Goal: Task Accomplishment & Management: Use online tool/utility

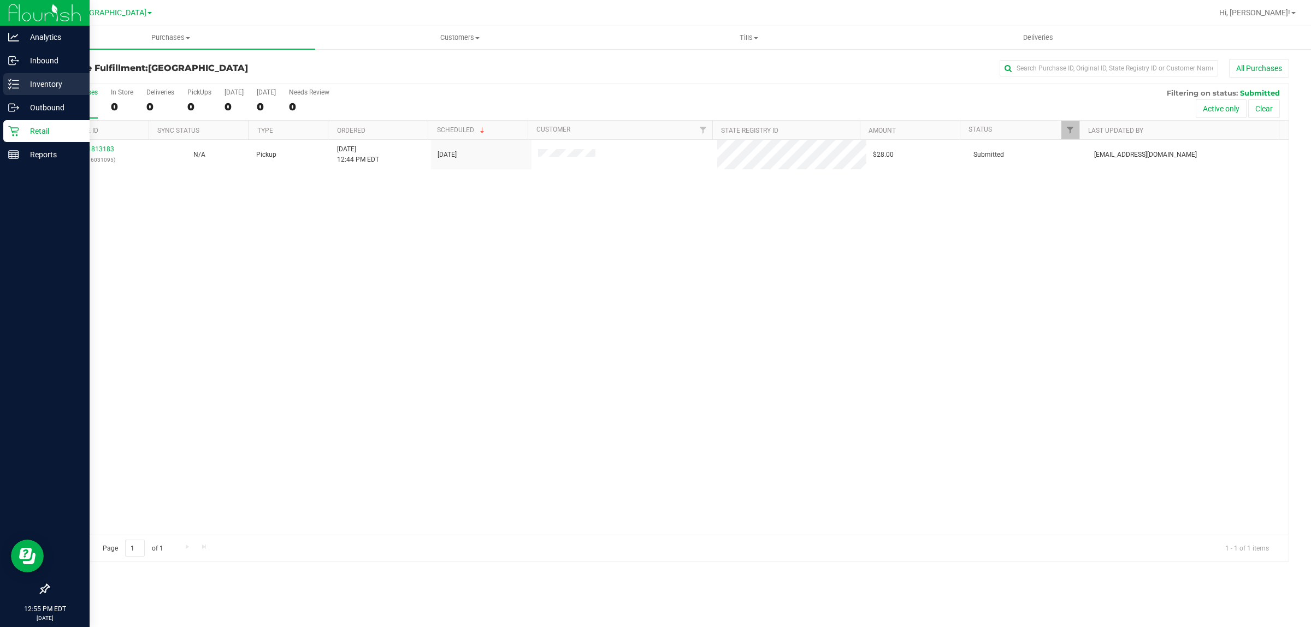
click at [15, 80] on icon at bounding box center [13, 84] width 11 height 11
click at [15, 83] on icon at bounding box center [13, 84] width 11 height 11
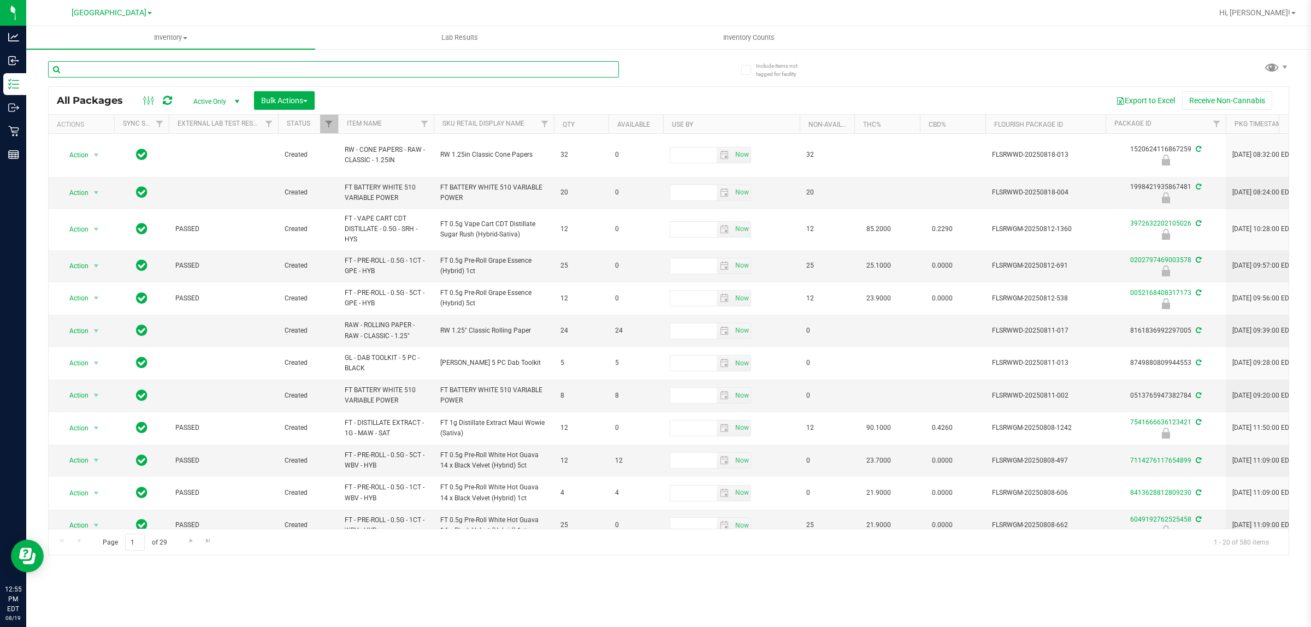
click at [104, 69] on input "text" at bounding box center [333, 69] width 571 height 16
type input "6248760255784269"
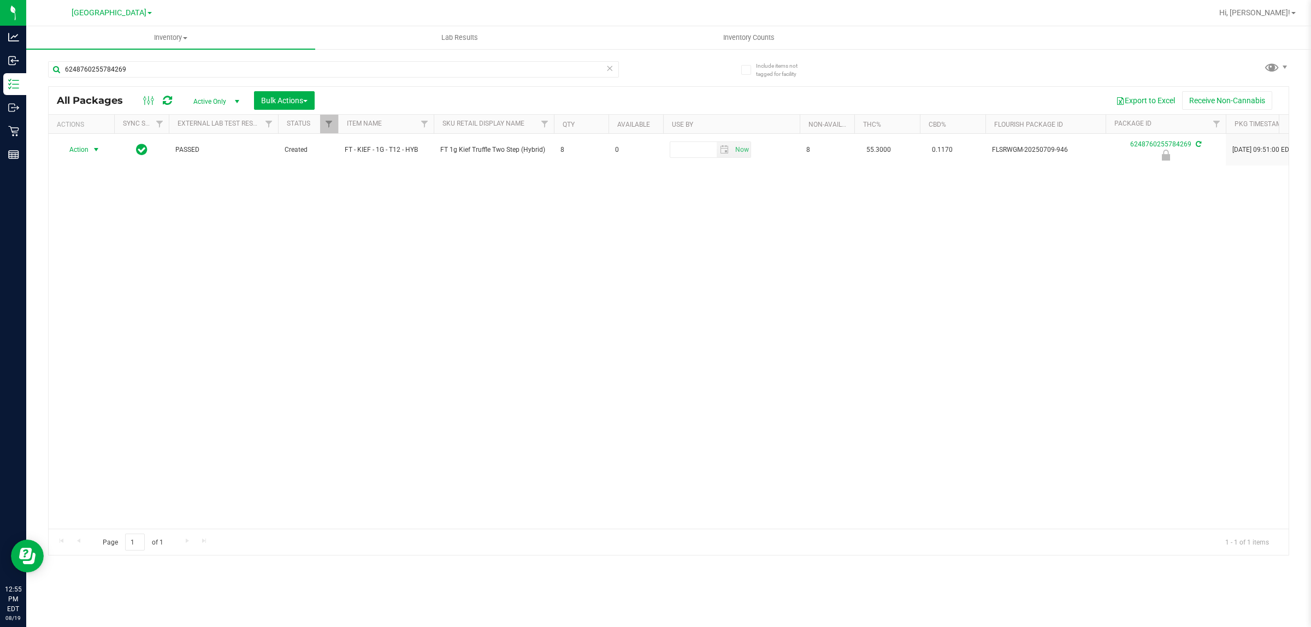
drag, startPoint x: 74, startPoint y: 145, endPoint x: 91, endPoint y: 184, distance: 42.8
click at [75, 145] on span "Action" at bounding box center [74, 149] width 29 height 15
click at [87, 272] on li "Unlock package" at bounding box center [95, 280] width 70 height 16
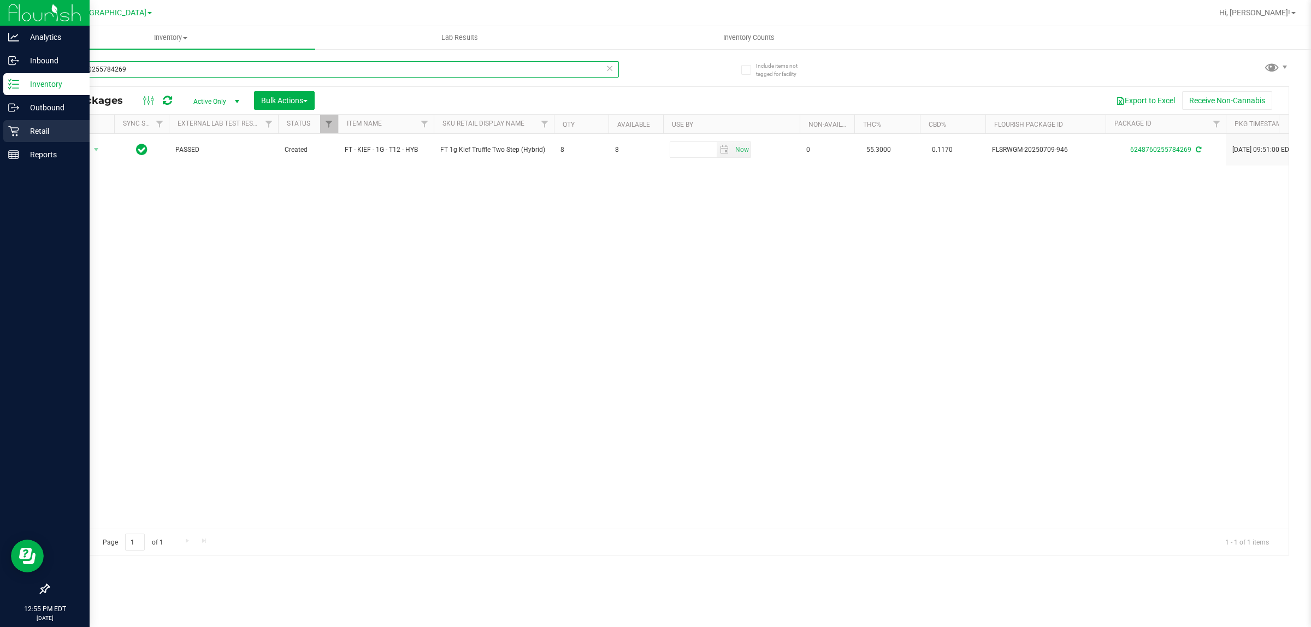
drag, startPoint x: 164, startPoint y: 67, endPoint x: 0, endPoint y: 135, distance: 178.0
click at [0, 146] on div "Analytics Inbound Inventory Outbound Retail Reports 12:55 PM EDT [DATE] 08/19 […" at bounding box center [655, 313] width 1311 height 627
type input "3972632202105026"
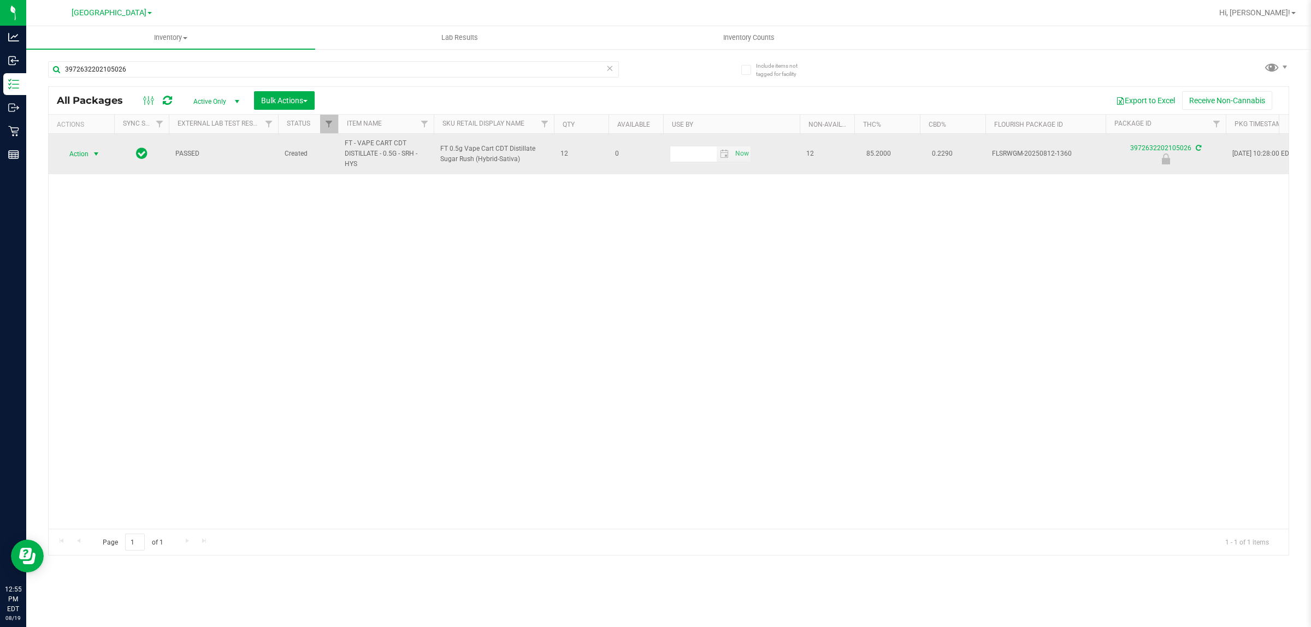
click at [84, 154] on span "Action" at bounding box center [74, 153] width 29 height 15
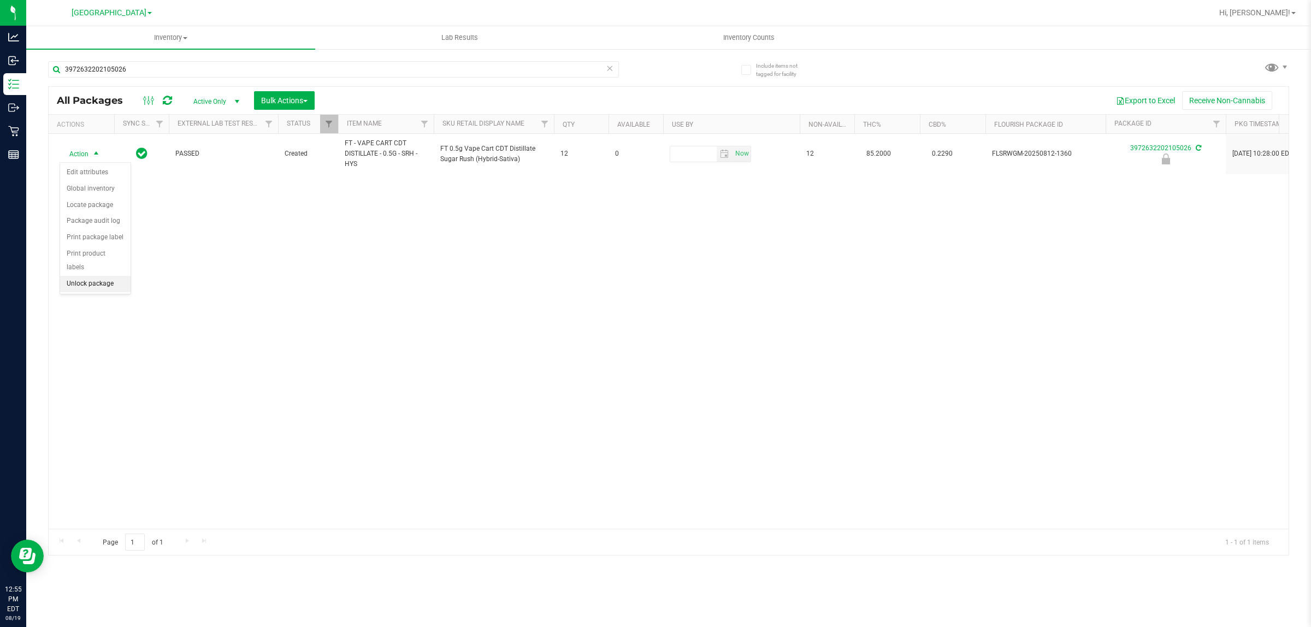
click at [96, 276] on li "Unlock package" at bounding box center [95, 284] width 70 height 16
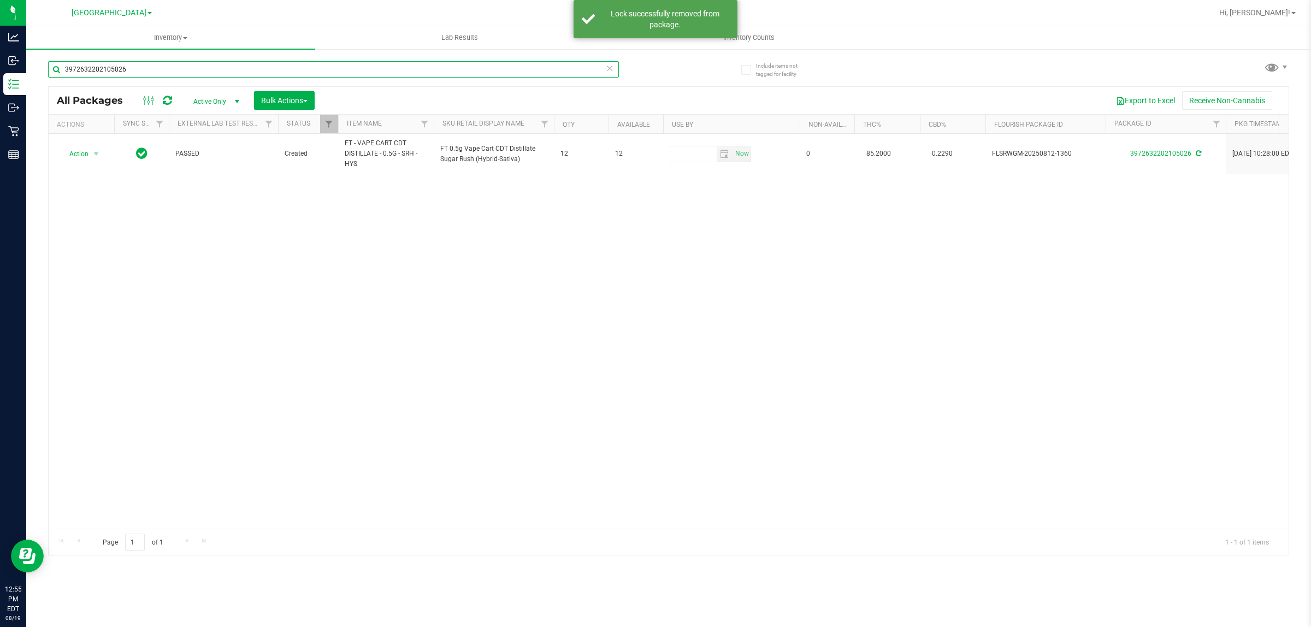
click at [150, 71] on input "3972632202105026" at bounding box center [333, 69] width 571 height 16
type input "5356601595486794"
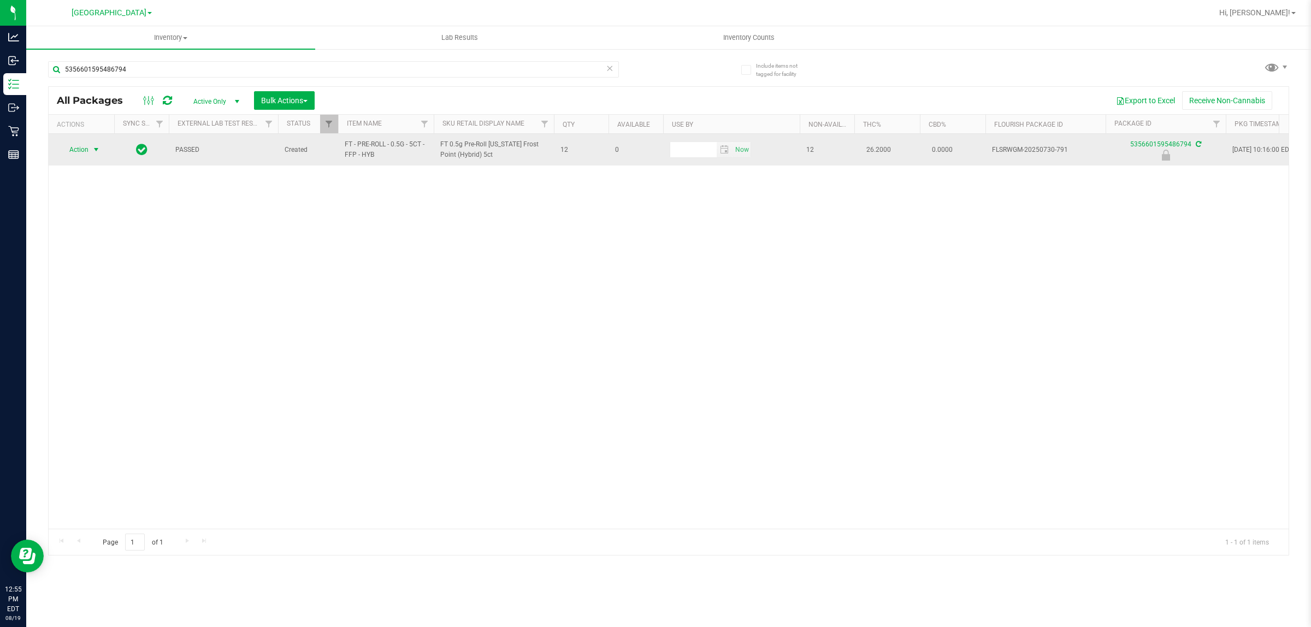
click at [84, 146] on span "Action" at bounding box center [74, 149] width 29 height 15
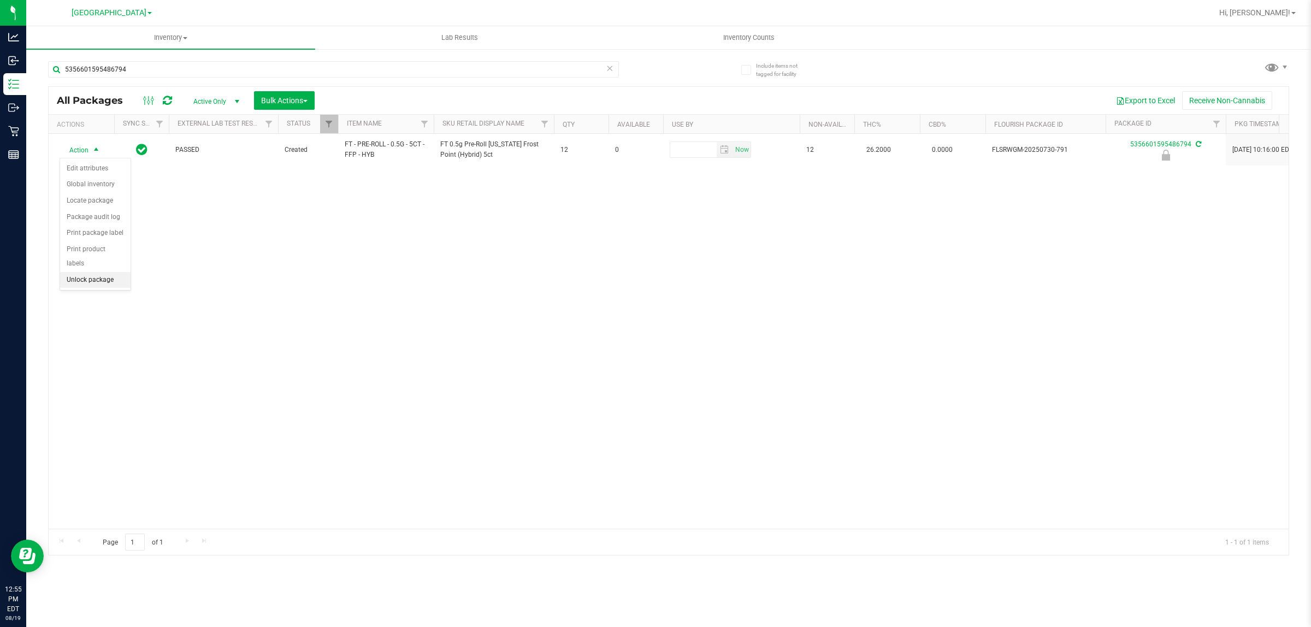
click at [102, 272] on li "Unlock package" at bounding box center [95, 280] width 70 height 16
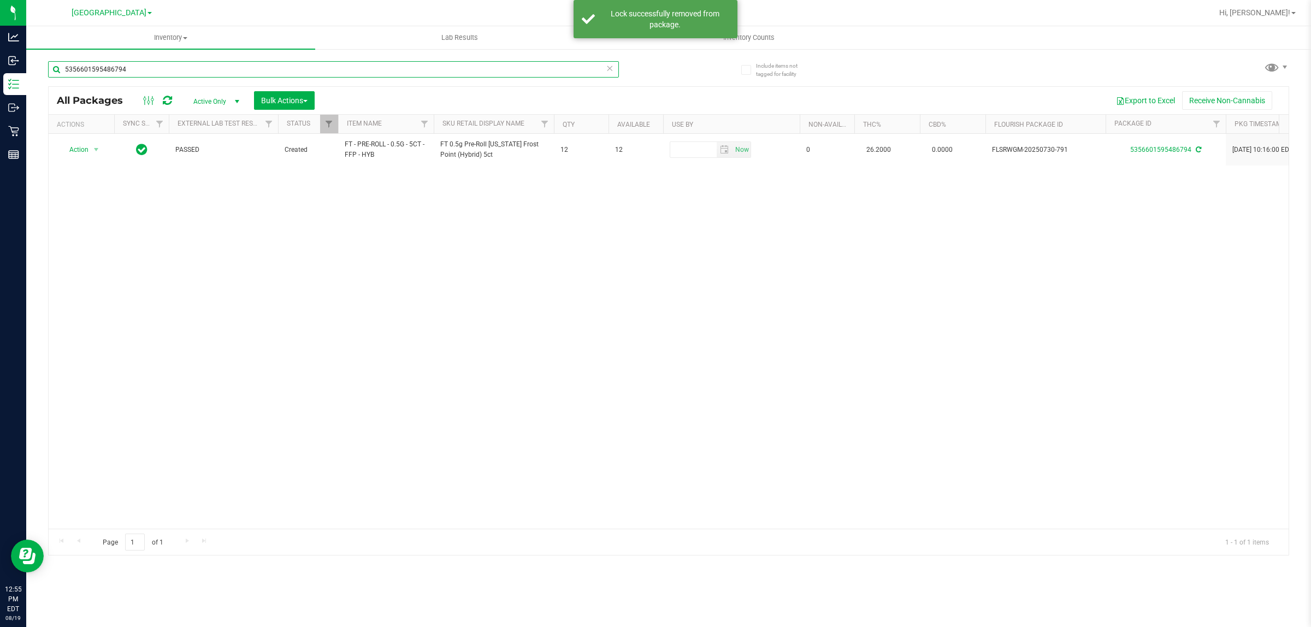
click at [153, 72] on input "5356601595486794" at bounding box center [333, 69] width 571 height 16
type input "0052168408317173"
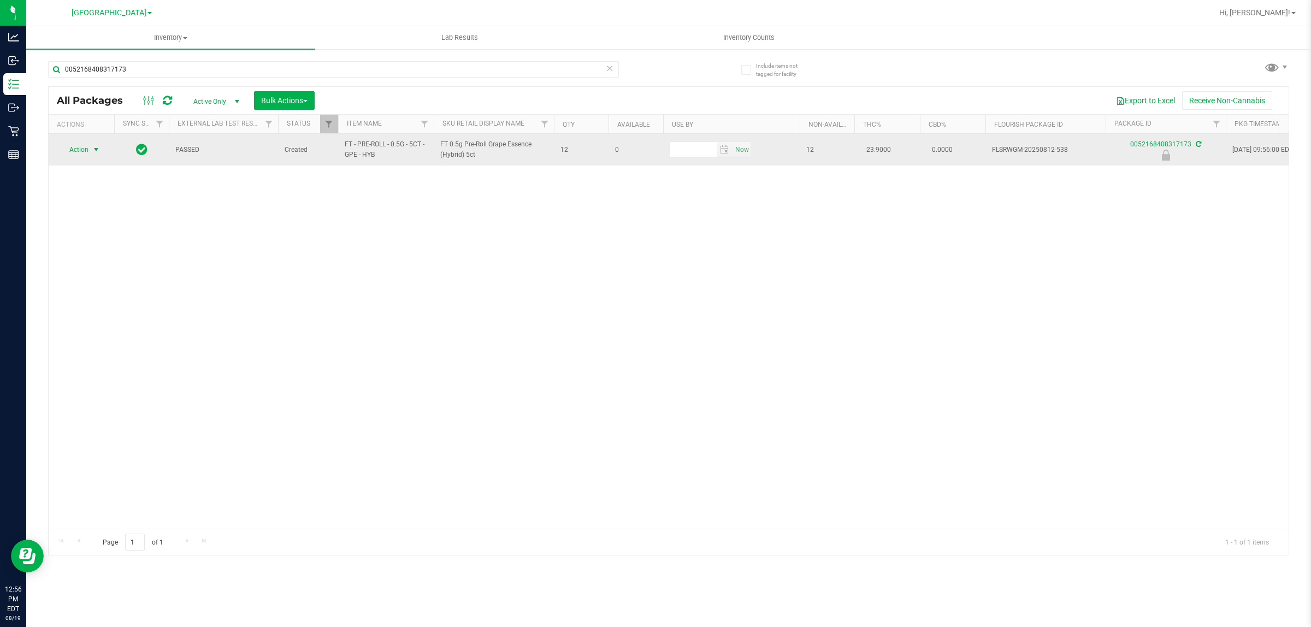
click at [94, 148] on span "select" at bounding box center [96, 149] width 9 height 9
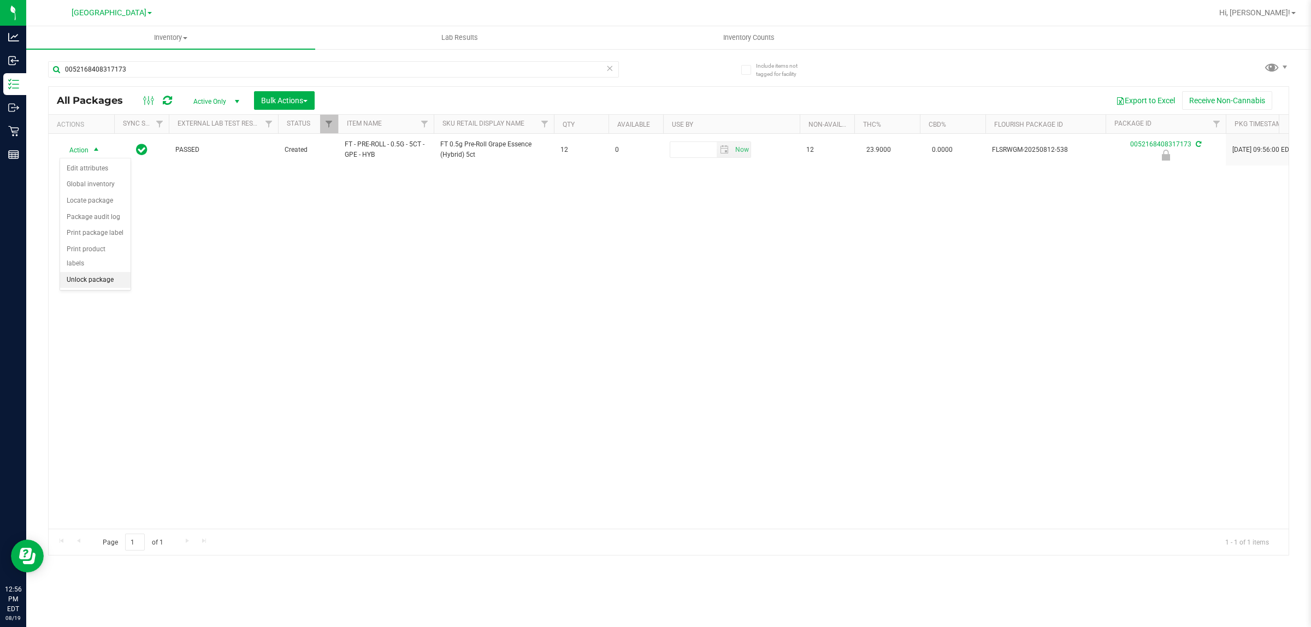
click at [82, 272] on li "Unlock package" at bounding box center [95, 280] width 70 height 16
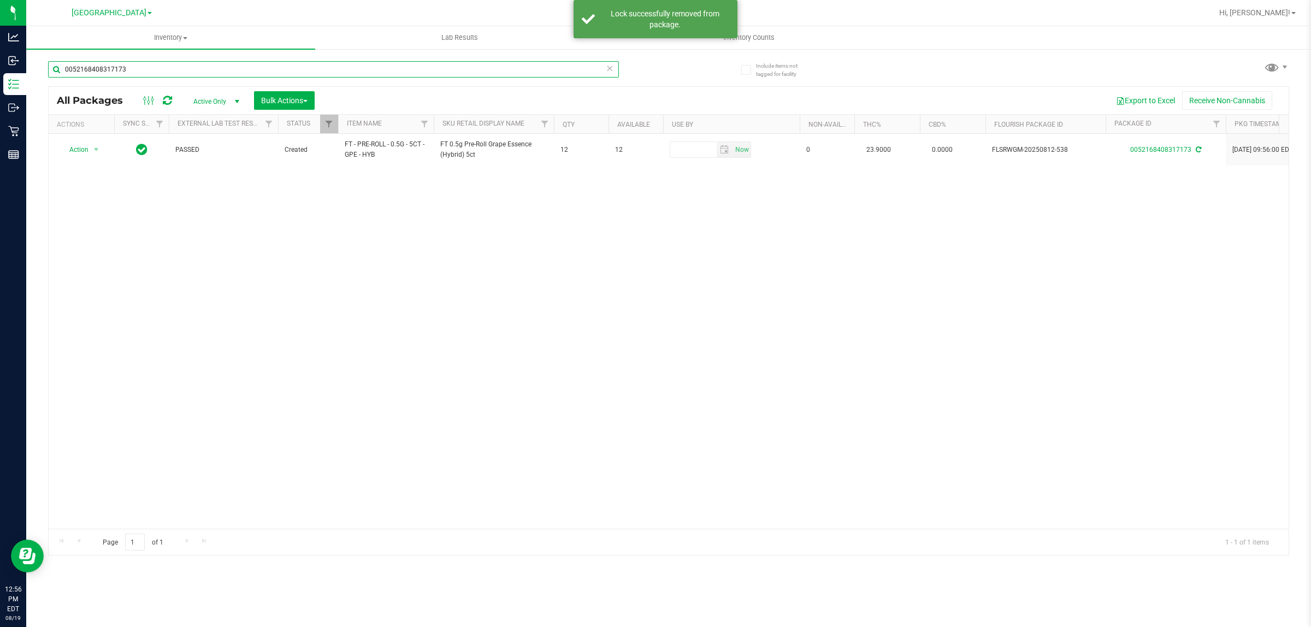
click at [151, 74] on input "0052168408317173" at bounding box center [333, 69] width 571 height 16
type input "0383366667085553"
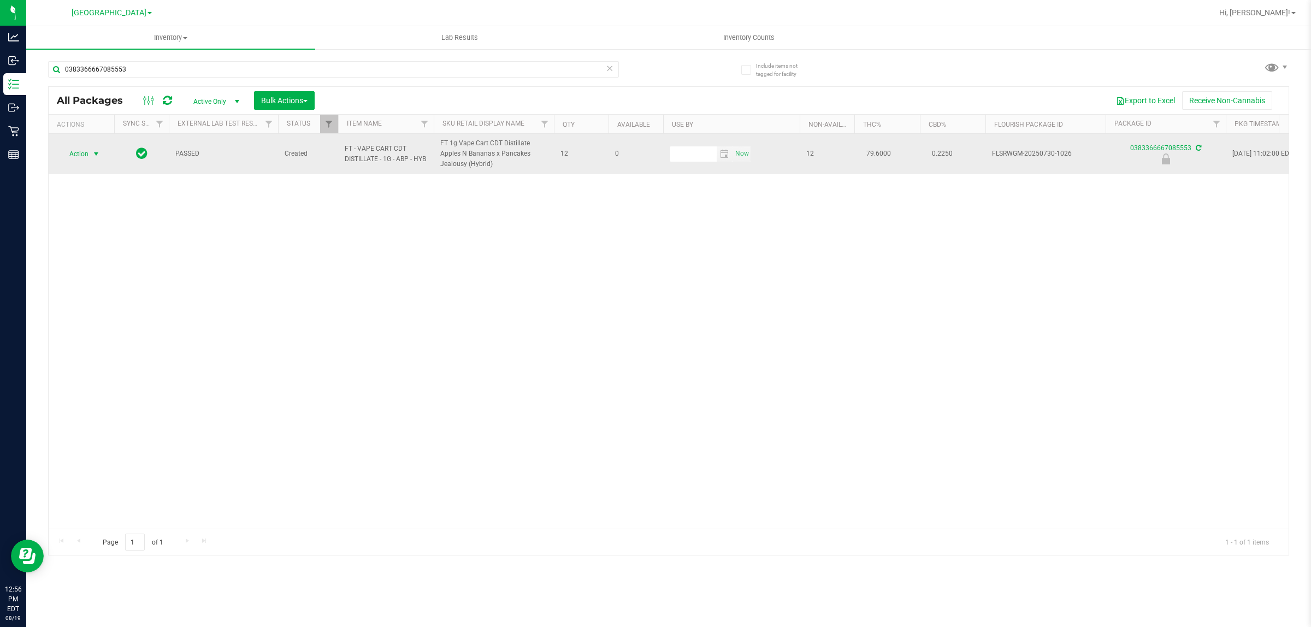
click at [80, 159] on span "Action" at bounding box center [74, 153] width 29 height 15
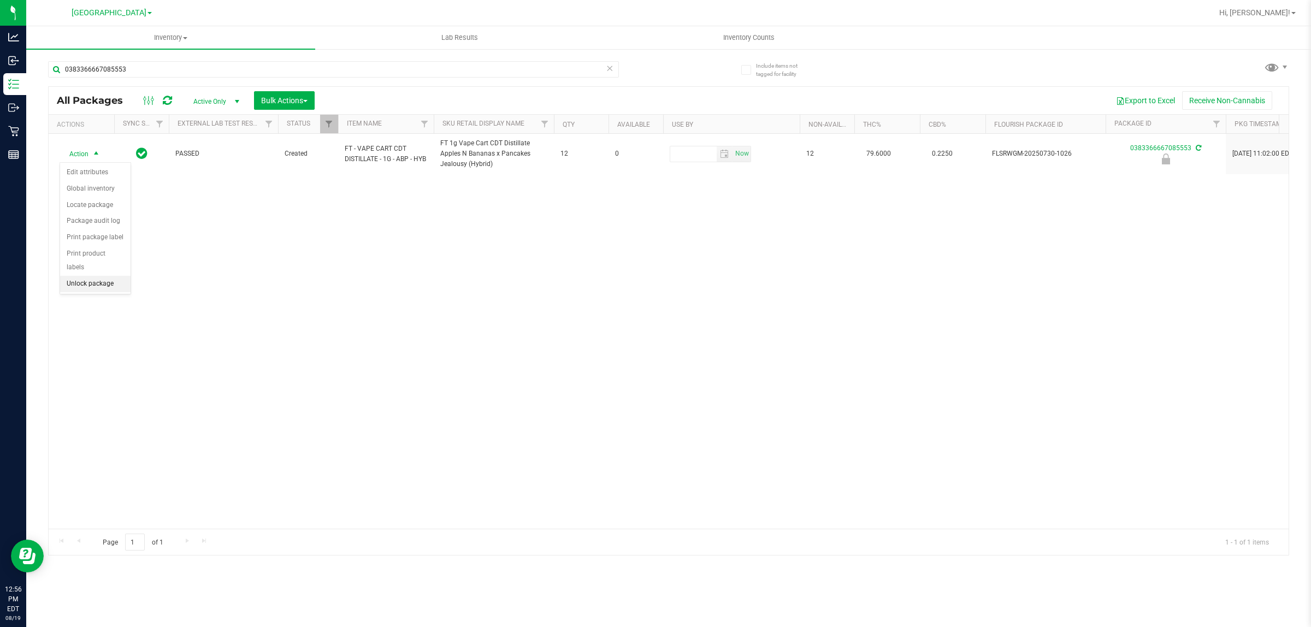
click at [82, 276] on li "Unlock package" at bounding box center [95, 284] width 70 height 16
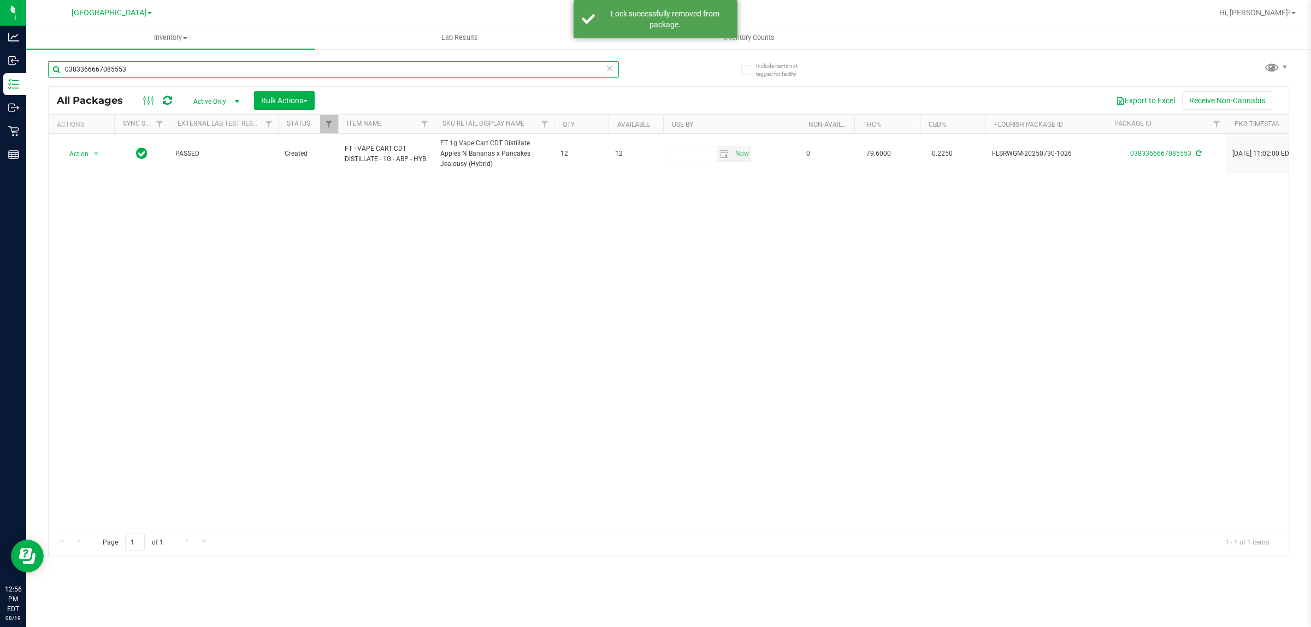
drag, startPoint x: 129, startPoint y: 68, endPoint x: 124, endPoint y: 70, distance: 5.7
click at [124, 70] on input "0383366667085553" at bounding box center [333, 69] width 571 height 16
click at [129, 70] on input "0383366667085553" at bounding box center [333, 69] width 571 height 16
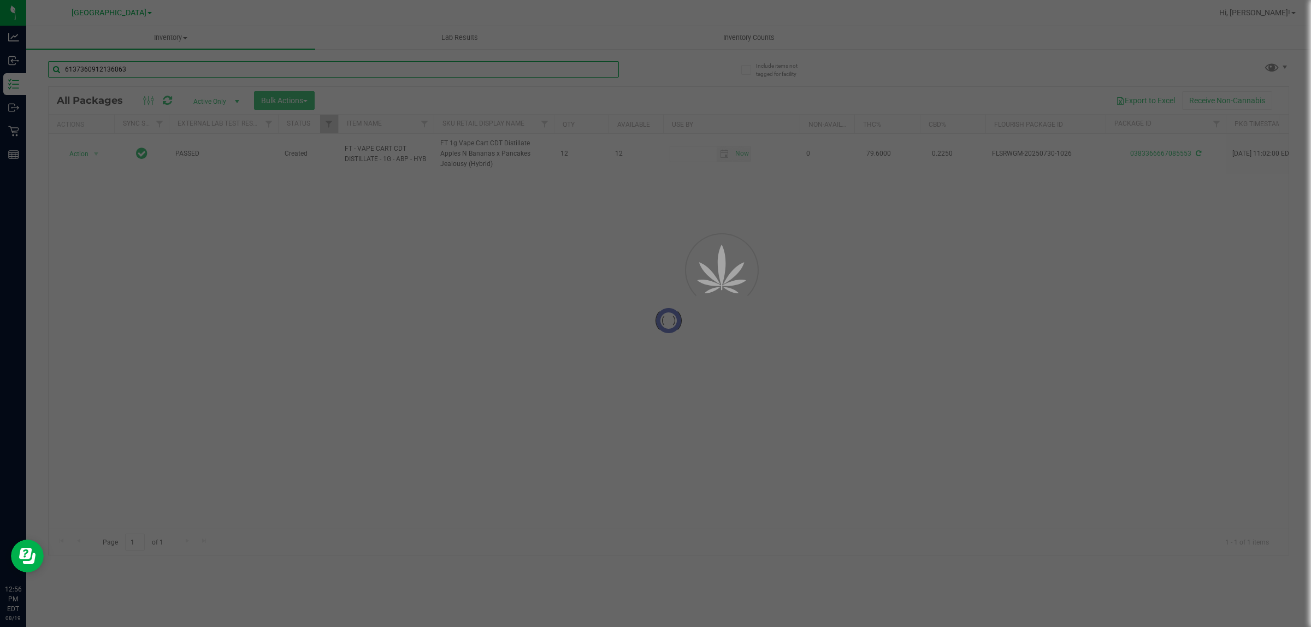
type input "6137360912136063"
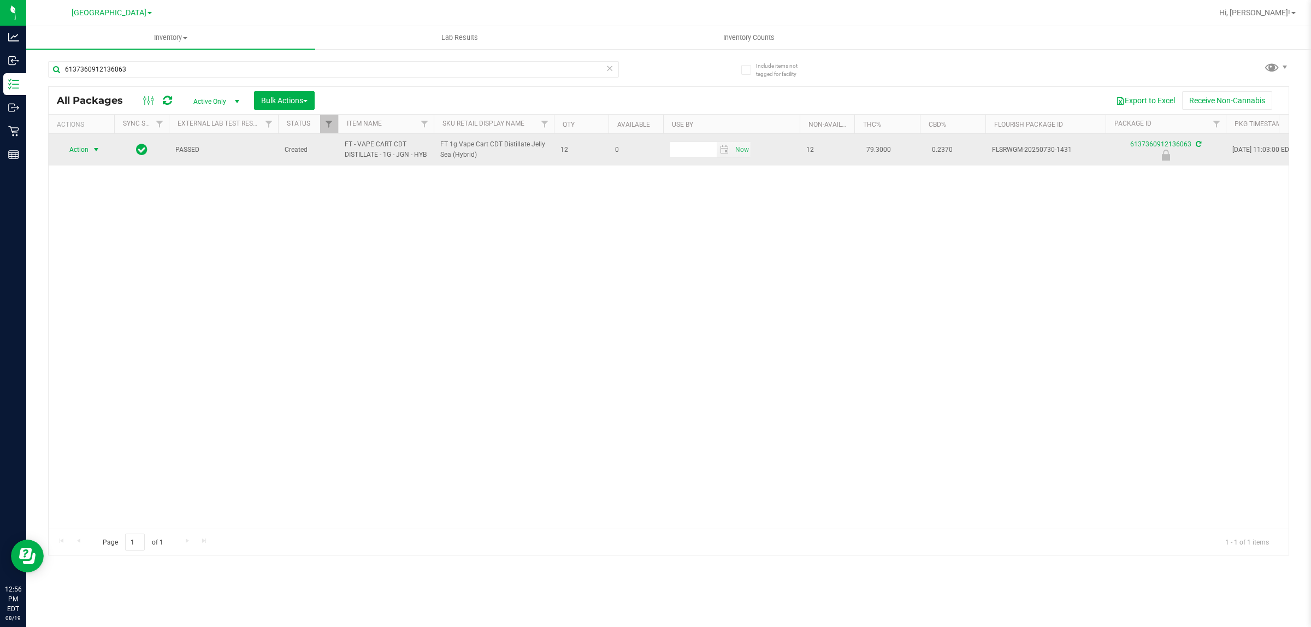
click at [86, 150] on span "Action" at bounding box center [74, 149] width 29 height 15
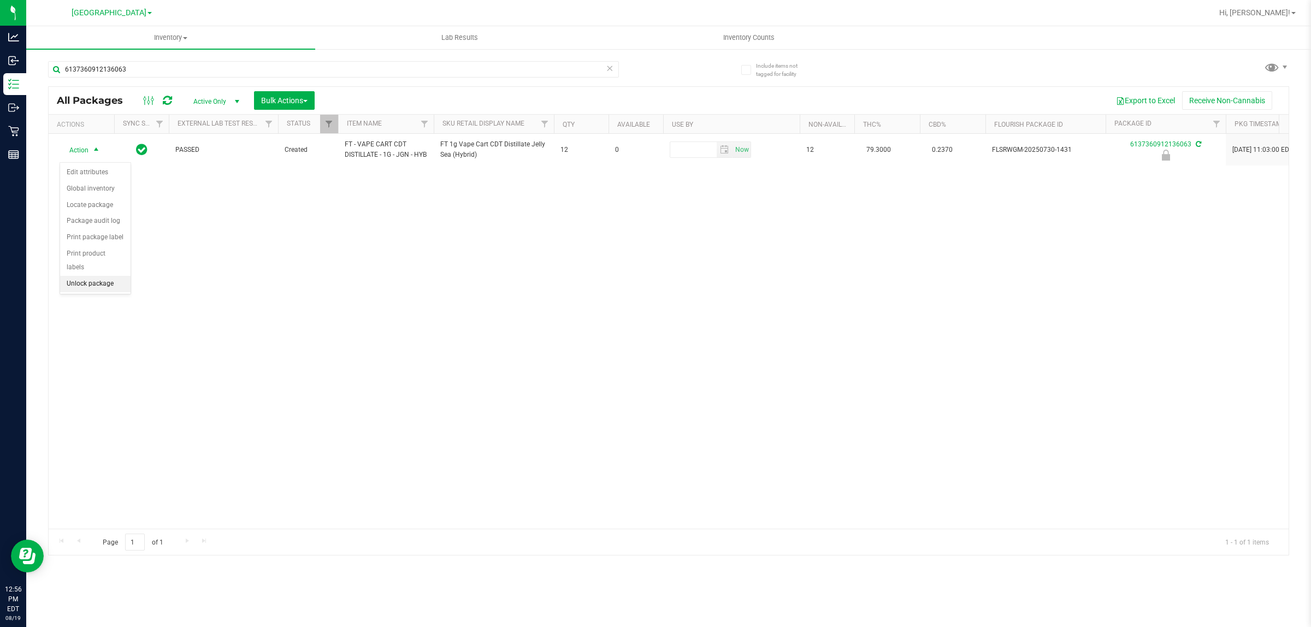
click at [85, 276] on li "Unlock package" at bounding box center [95, 284] width 70 height 16
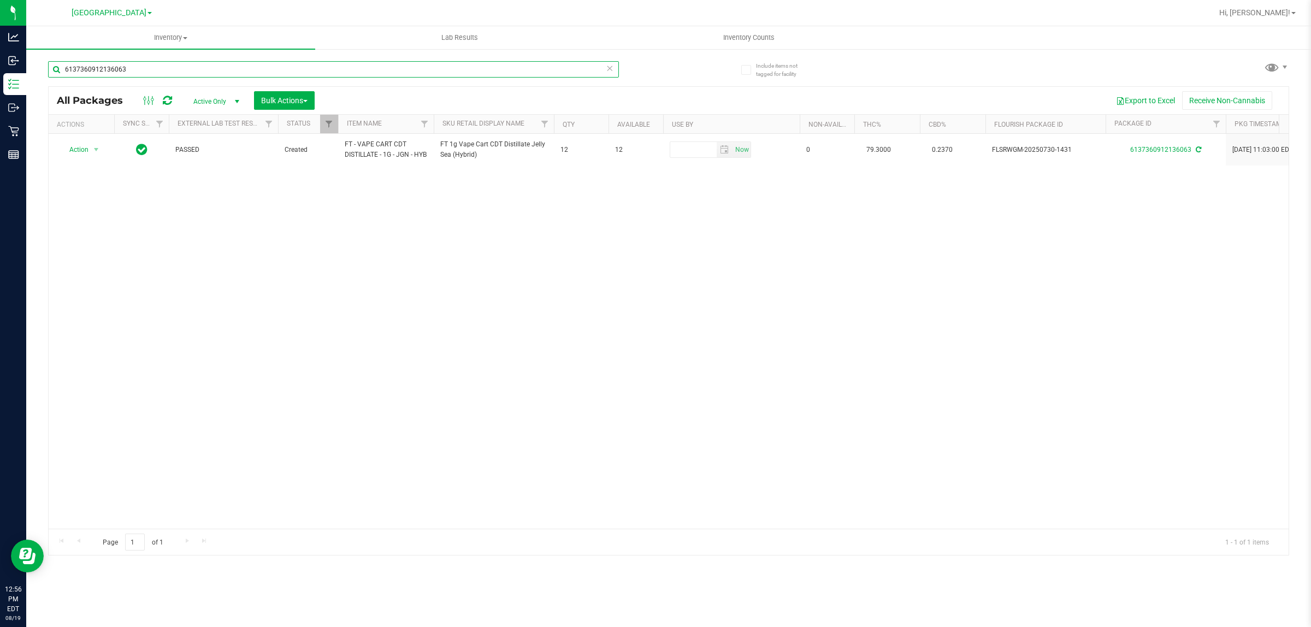
click at [211, 72] on input "6137360912136063" at bounding box center [333, 69] width 571 height 16
type input "4320853906751733"
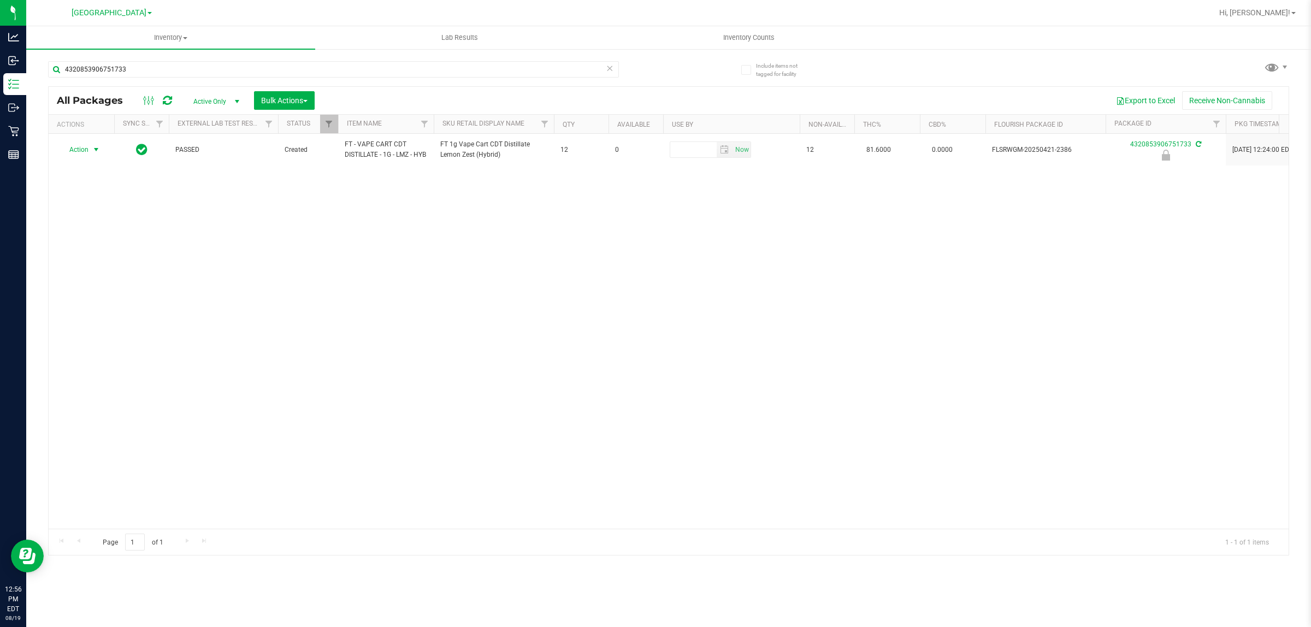
drag, startPoint x: 82, startPoint y: 158, endPoint x: 96, endPoint y: 185, distance: 29.3
click at [82, 157] on span "Action" at bounding box center [74, 149] width 29 height 15
click at [97, 276] on li "Unlock package" at bounding box center [95, 284] width 70 height 16
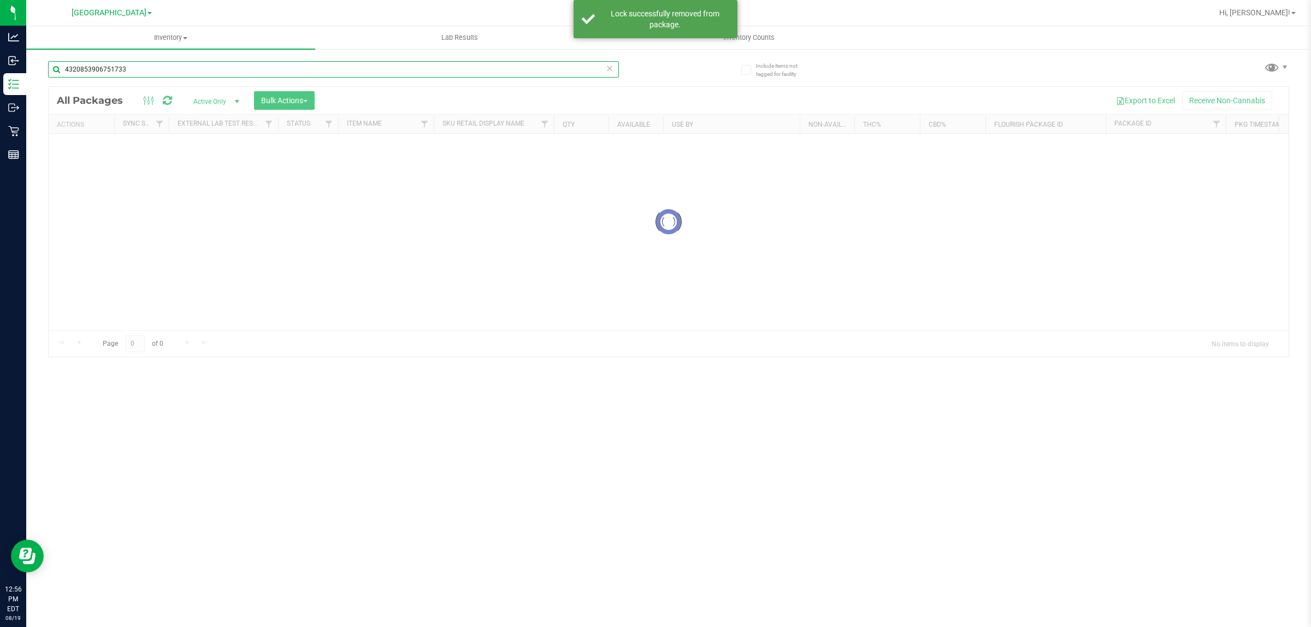
click at [135, 69] on input "4320853906751733" at bounding box center [333, 69] width 571 height 16
click at [135, 69] on div "Inventory All packages All inventory Waste log Create inventory Lab Results Inv…" at bounding box center [668, 326] width 1285 height 601
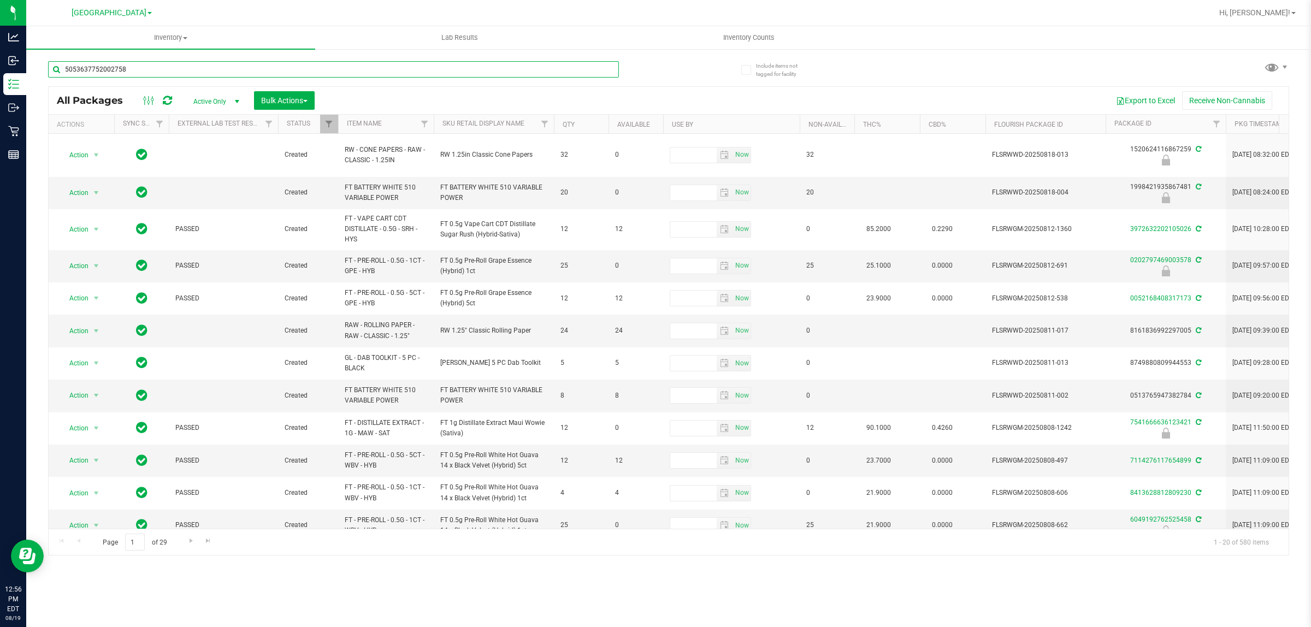
type input "5053637752002758"
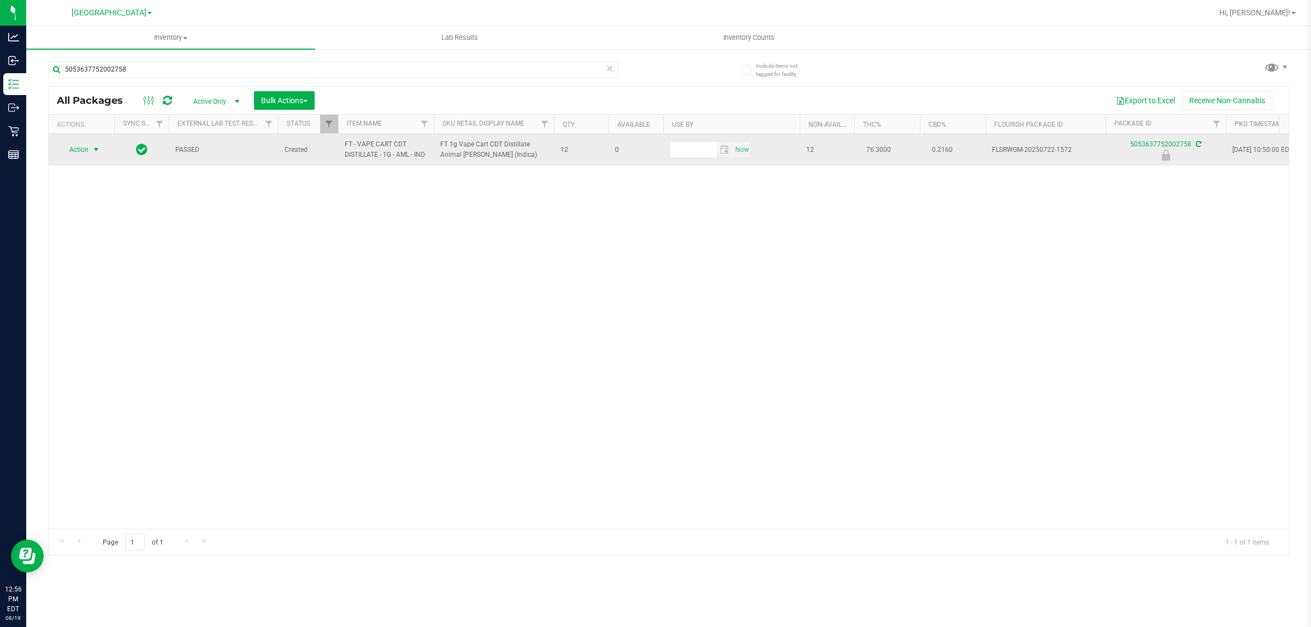
click at [86, 146] on span "Action" at bounding box center [74, 149] width 29 height 15
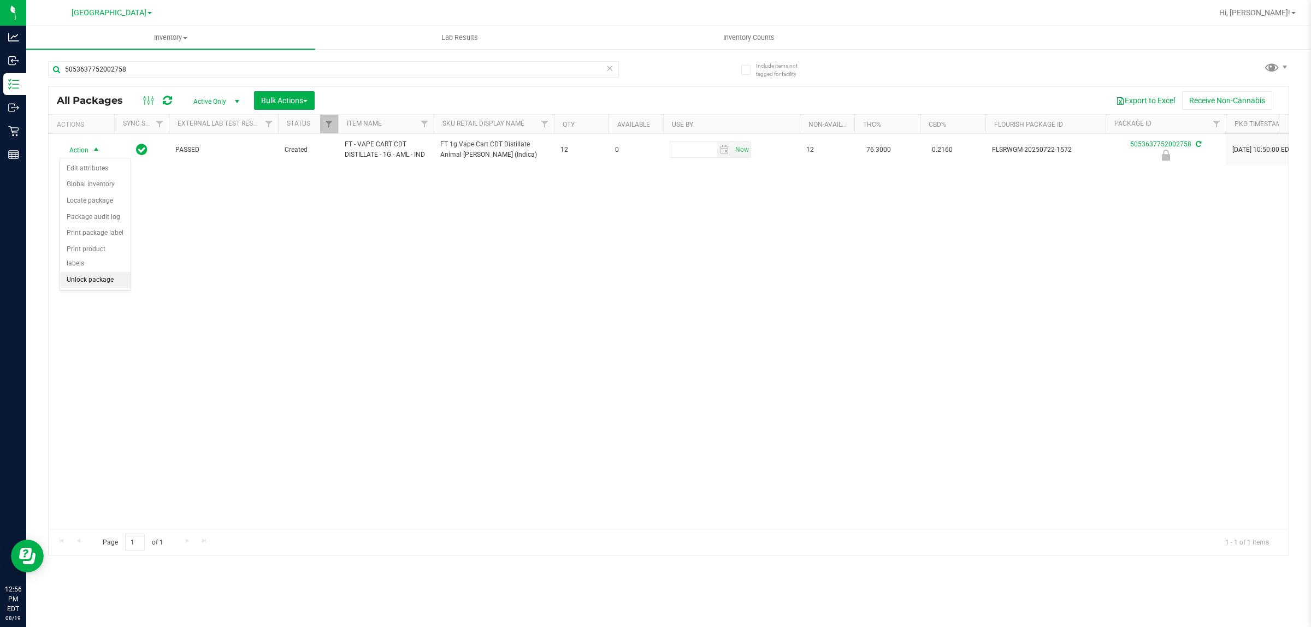
click at [99, 272] on li "Unlock package" at bounding box center [95, 280] width 70 height 16
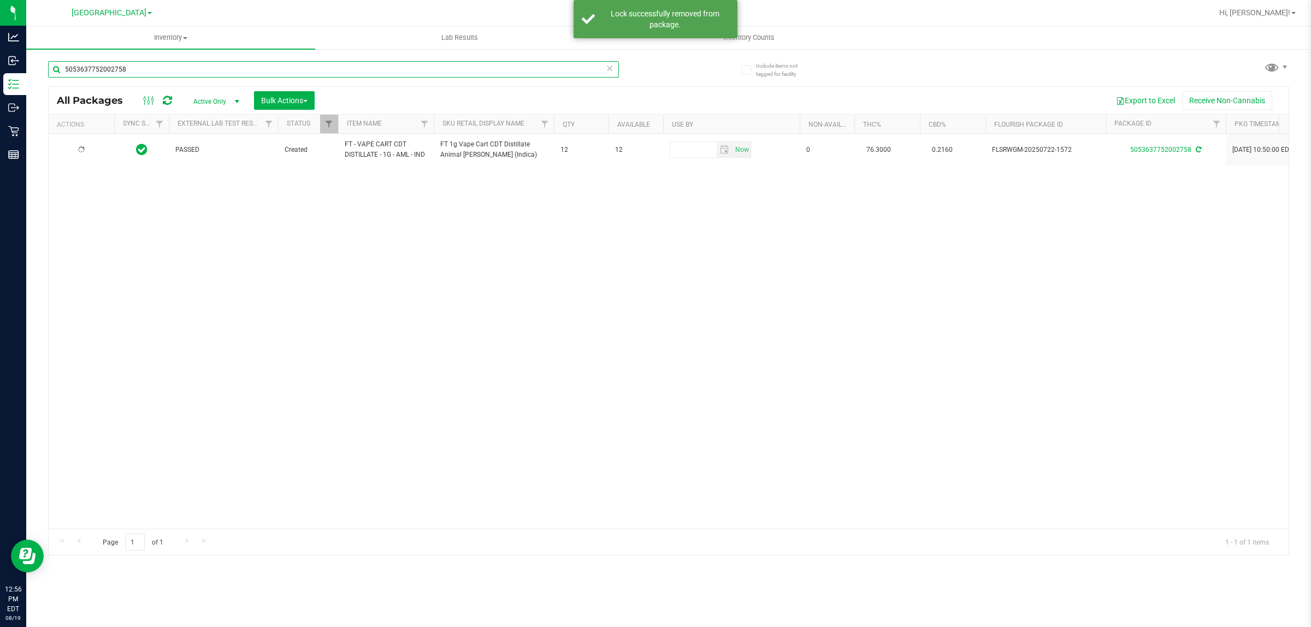
click at [140, 71] on input "5053637752002758" at bounding box center [333, 69] width 571 height 16
type input "6662630205493142"
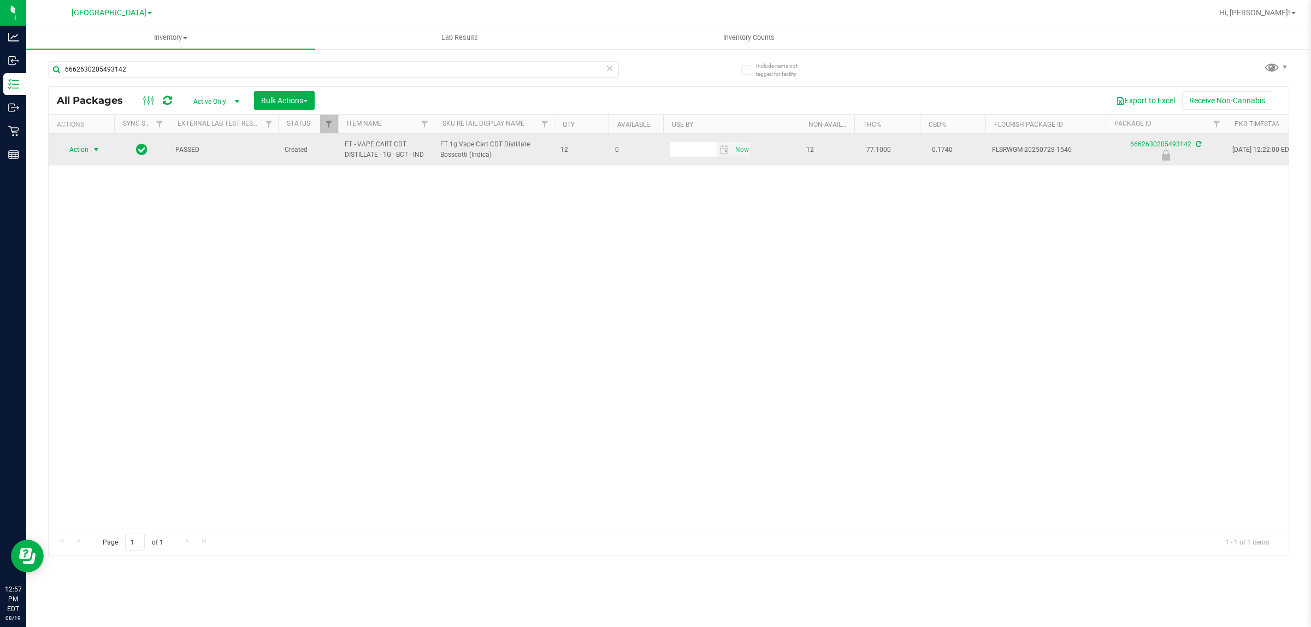
click at [91, 145] on span "select" at bounding box center [97, 149] width 14 height 15
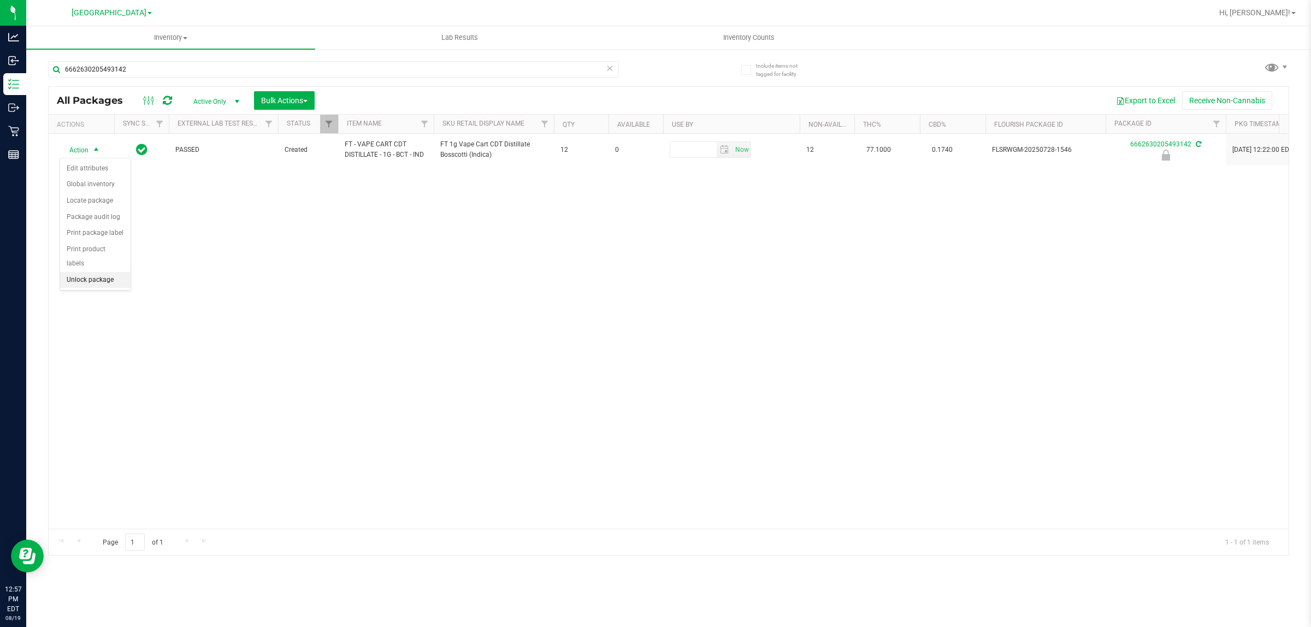
click at [101, 272] on li "Unlock package" at bounding box center [95, 280] width 70 height 16
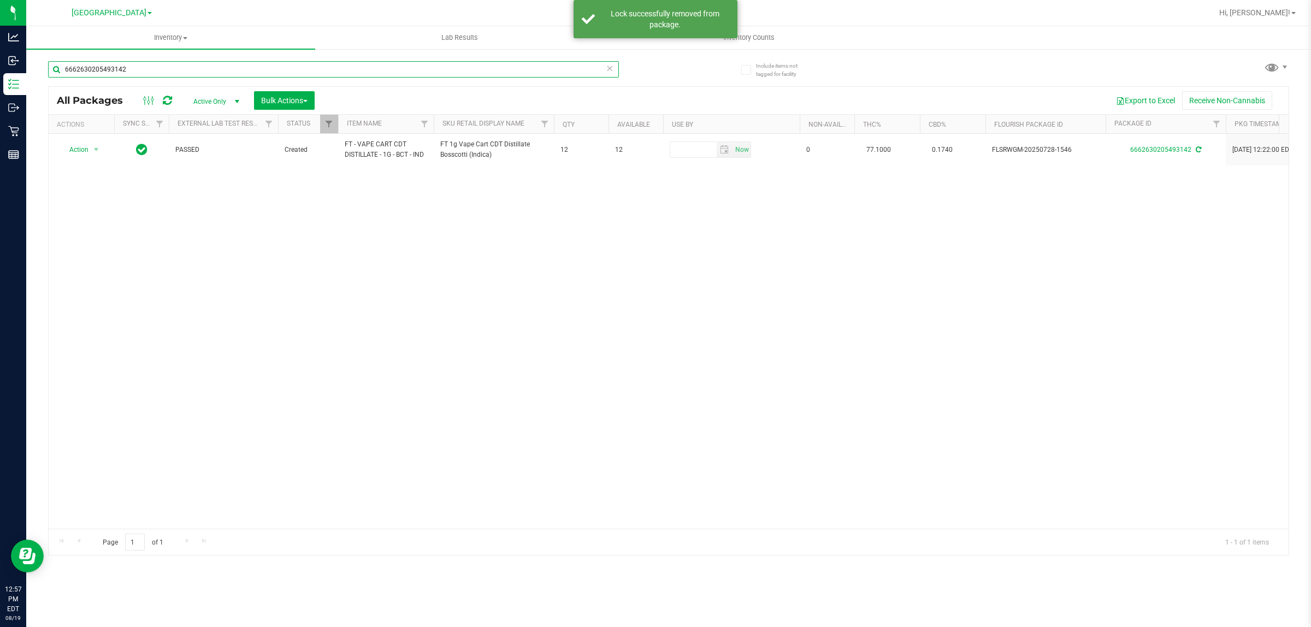
click at [197, 70] on input "6662630205493142" at bounding box center [333, 69] width 571 height 16
type input "0202797469003578"
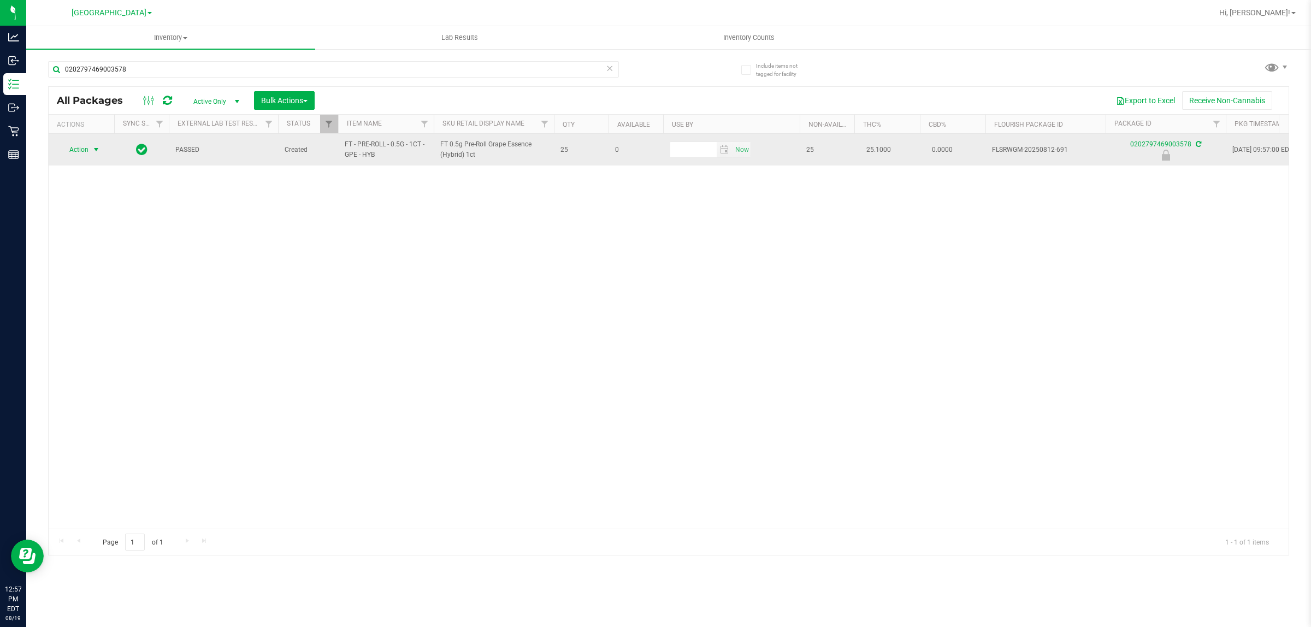
click at [79, 145] on span "Action" at bounding box center [74, 149] width 29 height 15
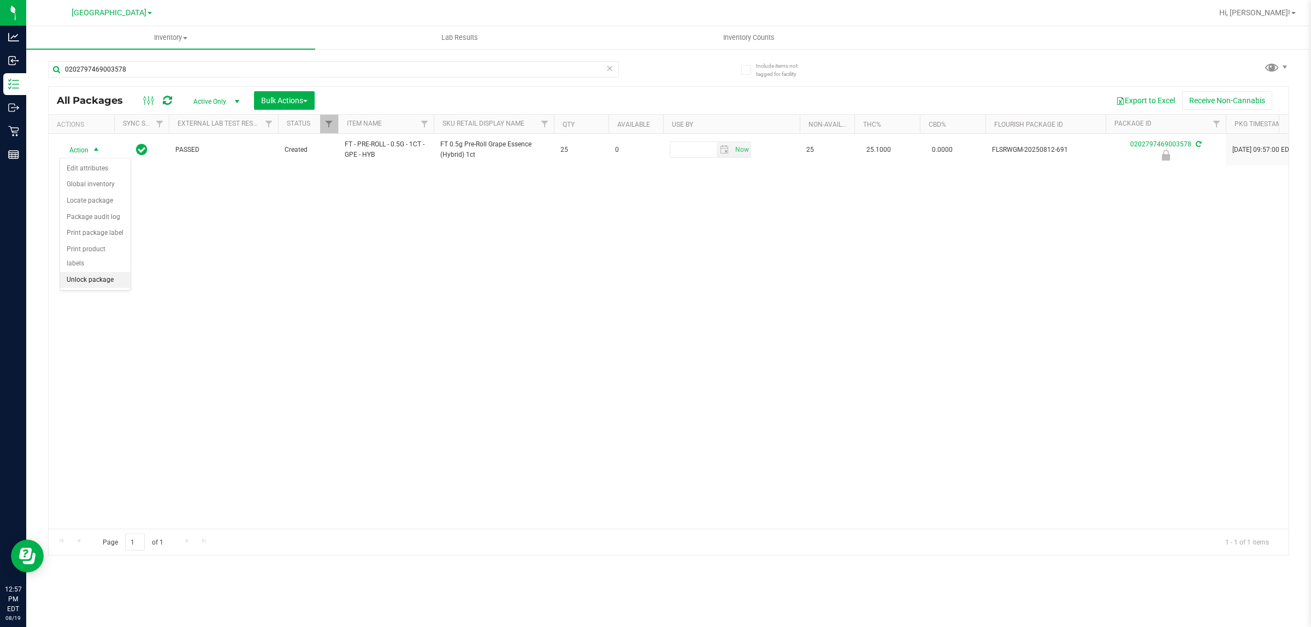
click at [86, 272] on li "Unlock package" at bounding box center [95, 280] width 70 height 16
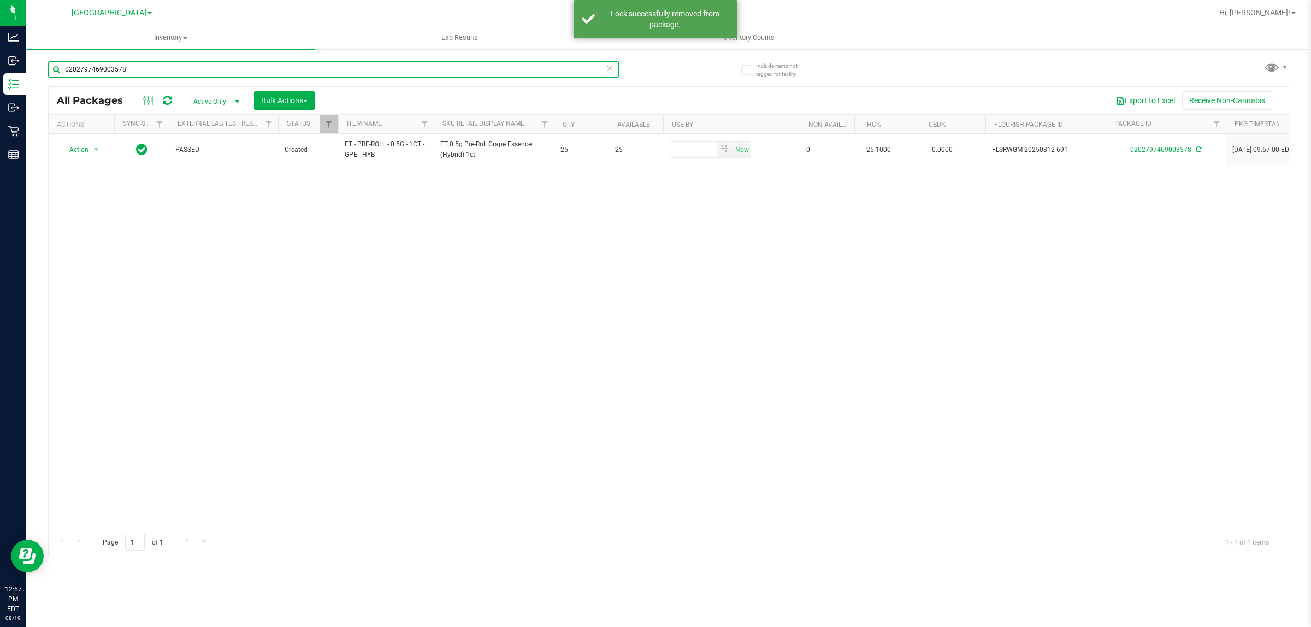
click at [172, 70] on input "0202797469003578" at bounding box center [333, 69] width 571 height 16
type input "4970368810702761"
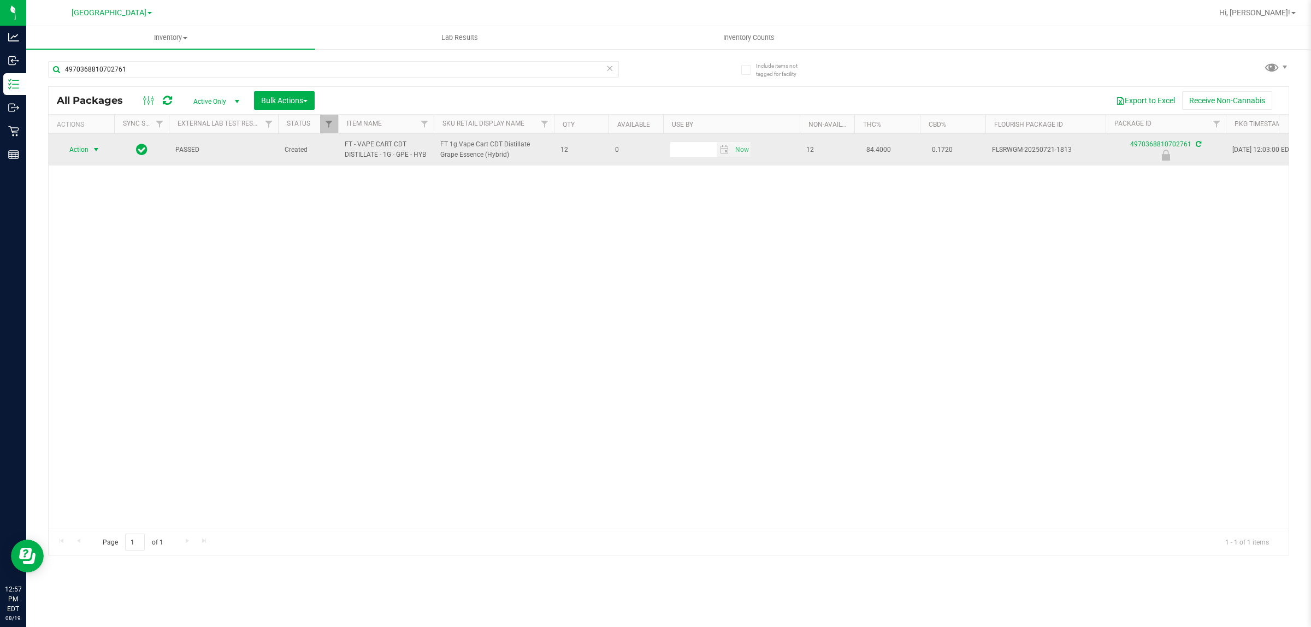
click at [82, 156] on span "Action" at bounding box center [74, 149] width 29 height 15
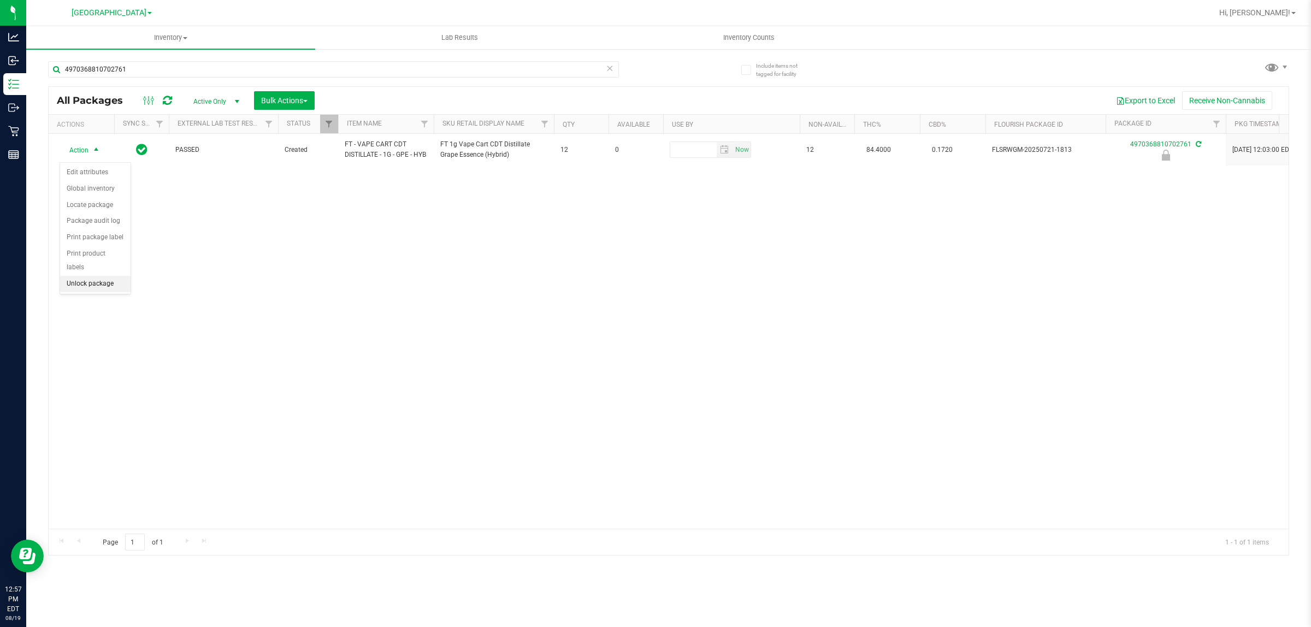
click at [96, 276] on li "Unlock package" at bounding box center [95, 284] width 70 height 16
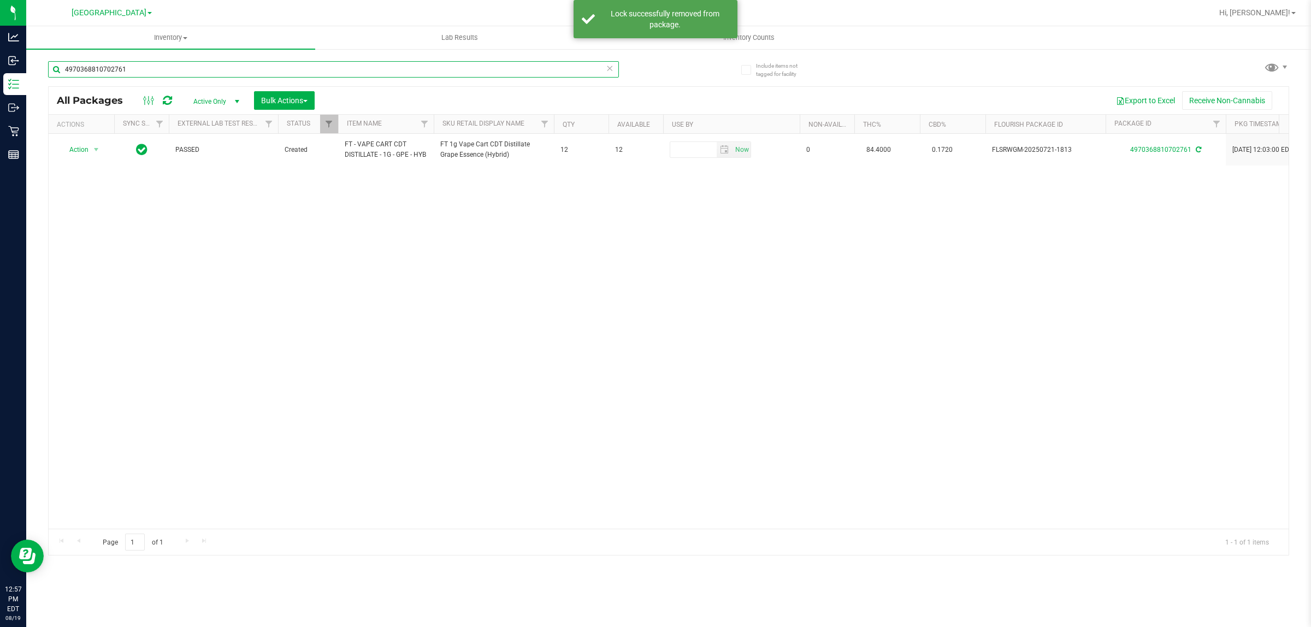
click at [145, 69] on input "4970368810702761" at bounding box center [333, 69] width 571 height 16
